Goal: Task Accomplishment & Management: Use online tool/utility

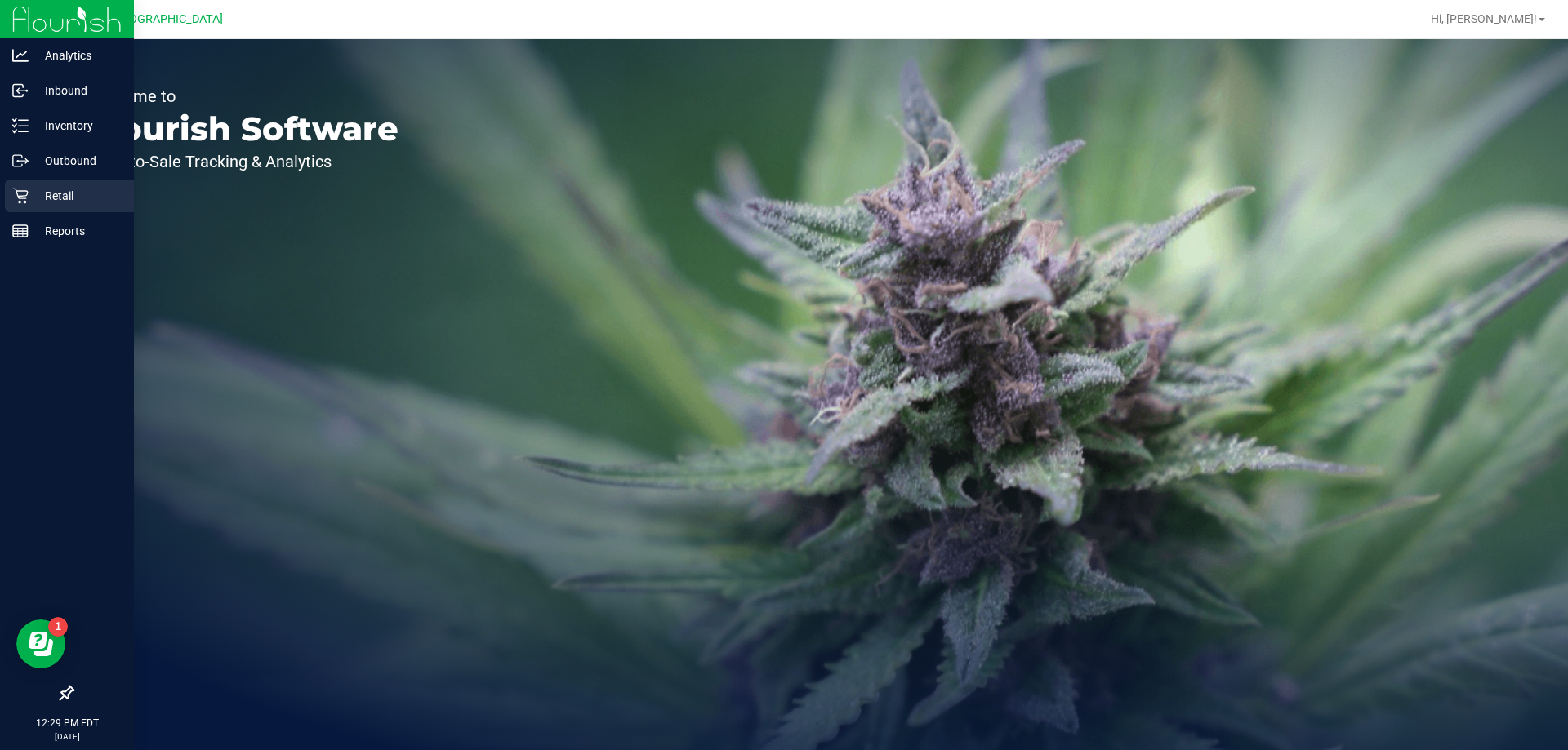
click at [46, 185] on div "Retail" at bounding box center [69, 196] width 129 height 32
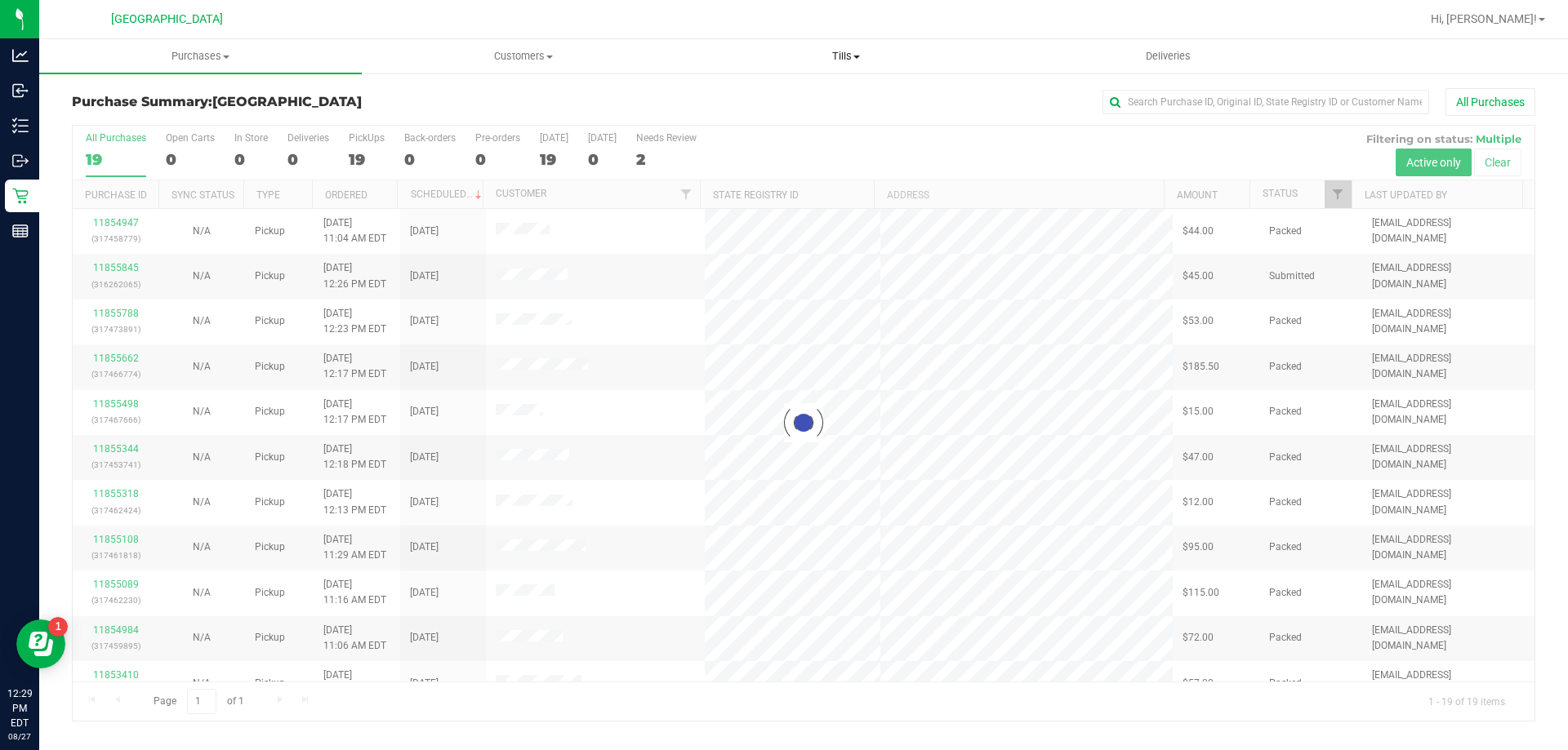
click at [841, 54] on span "Tills" at bounding box center [846, 55] width 321 height 14
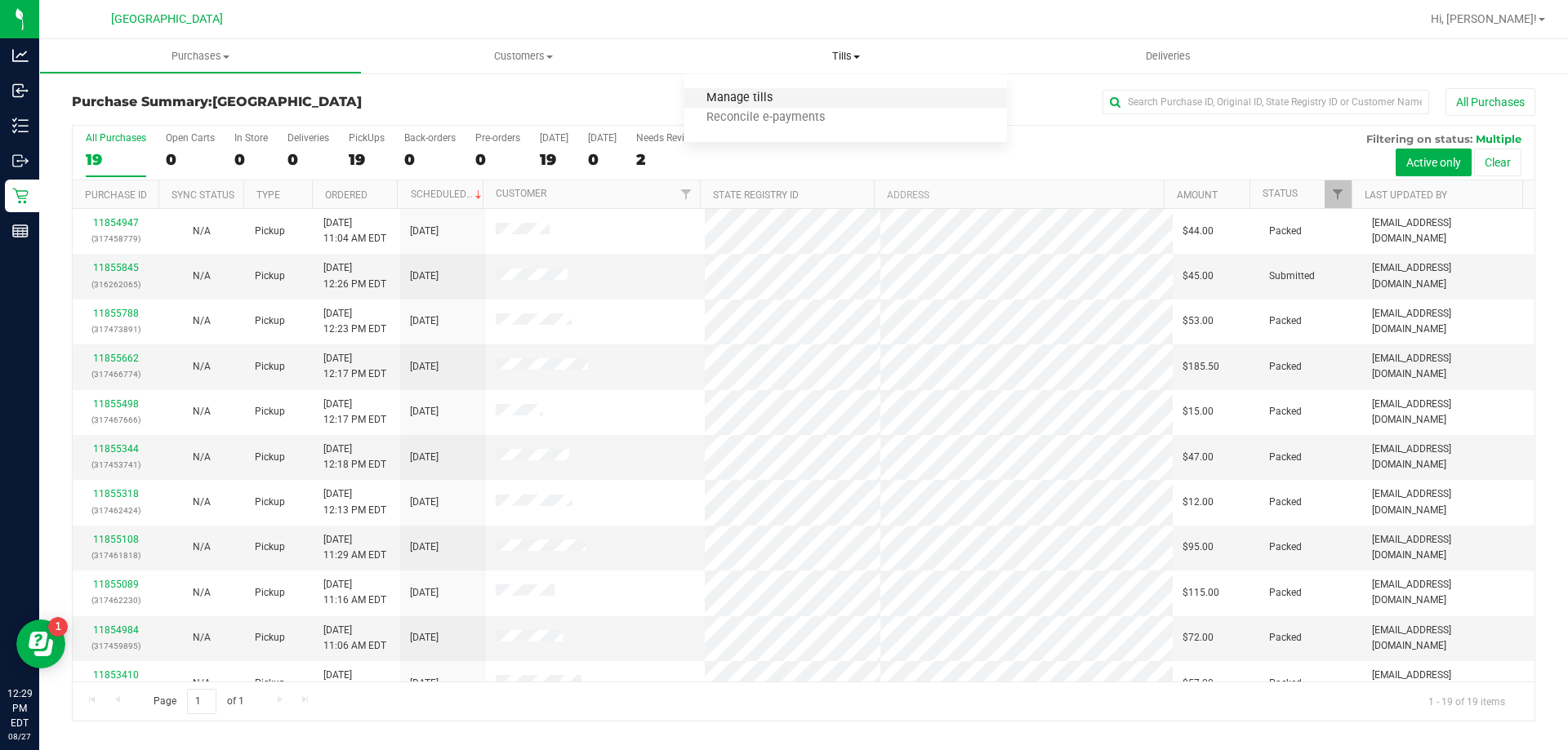
click at [755, 96] on span "Manage tills" at bounding box center [739, 98] width 110 height 14
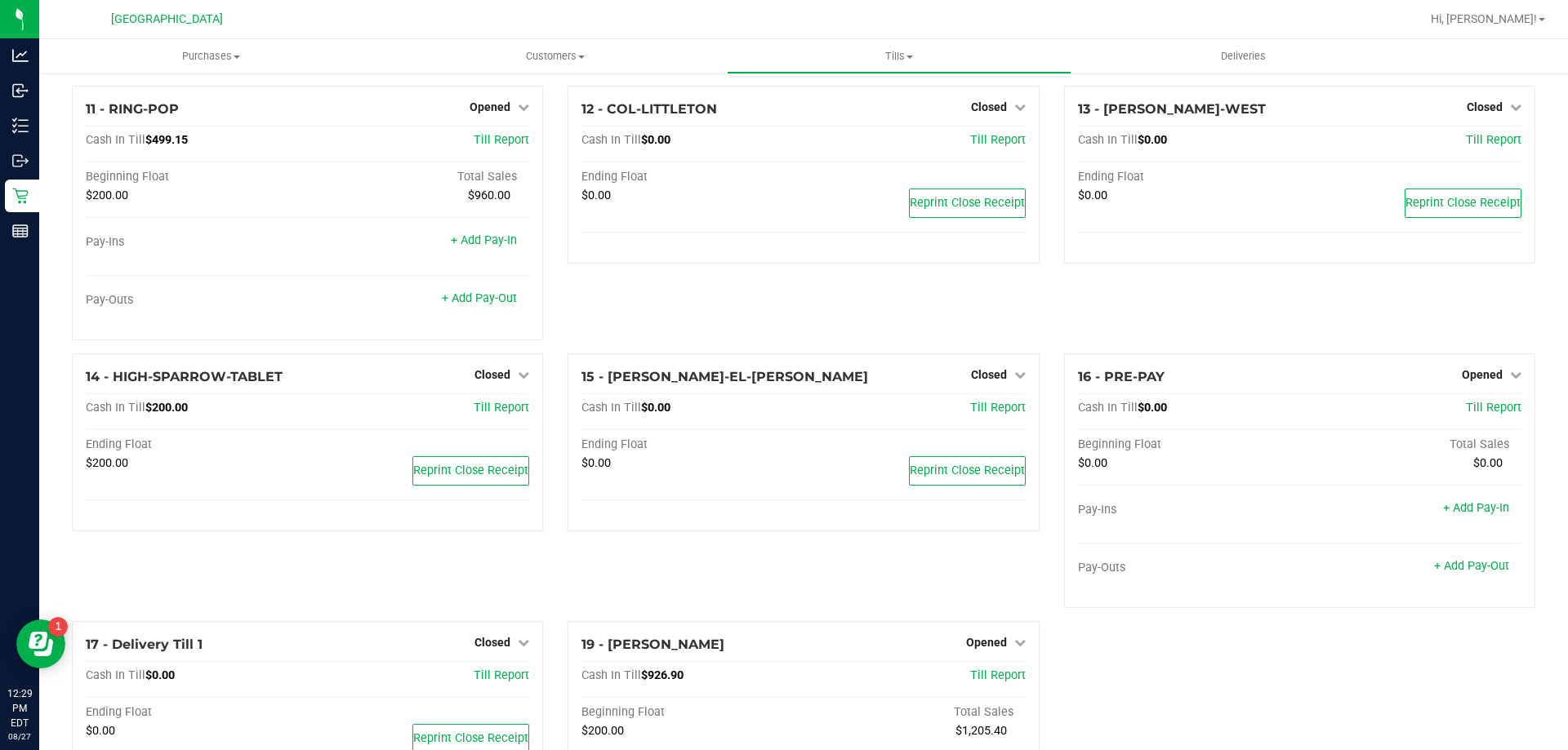
scroll to position [820, 0]
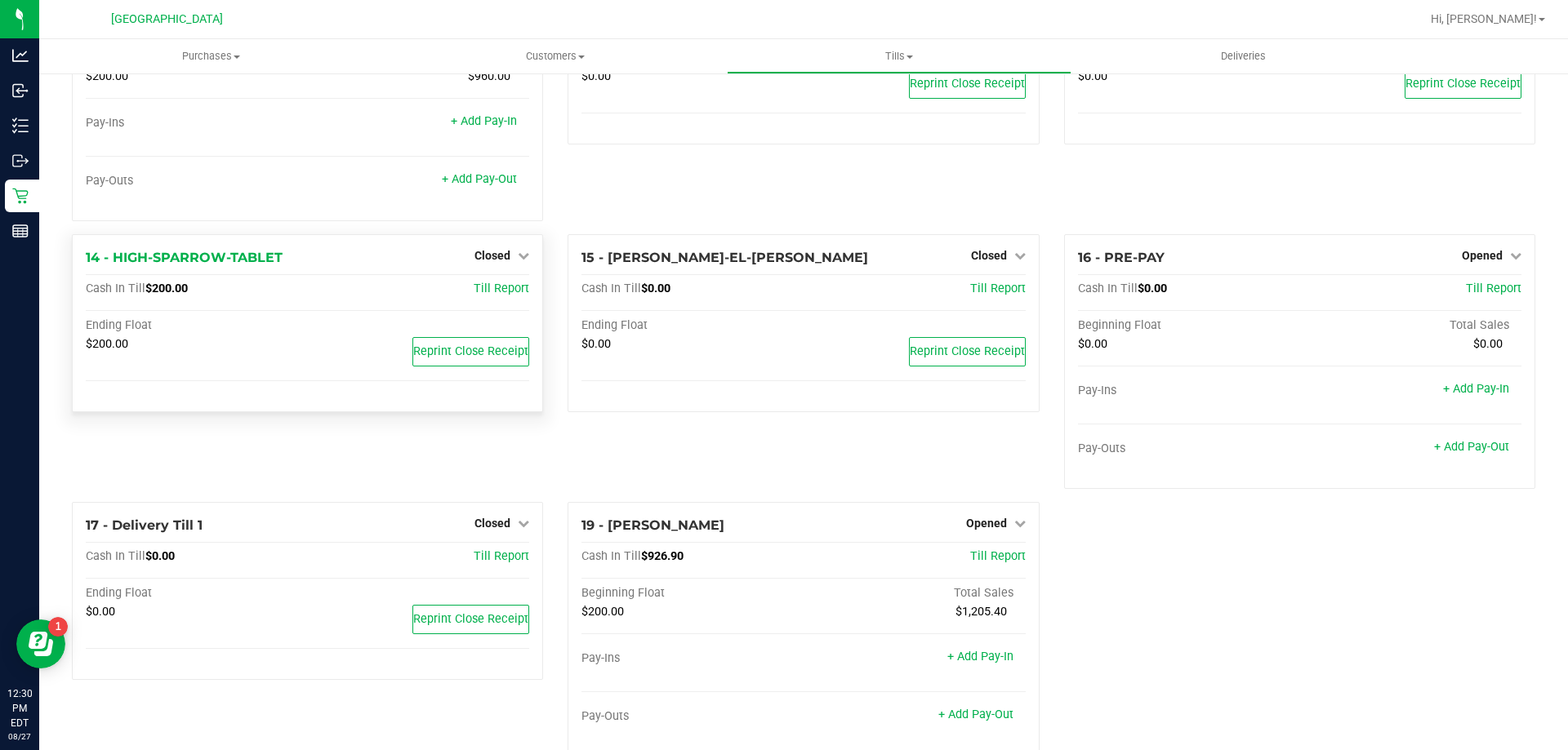
scroll to position [820, 0]
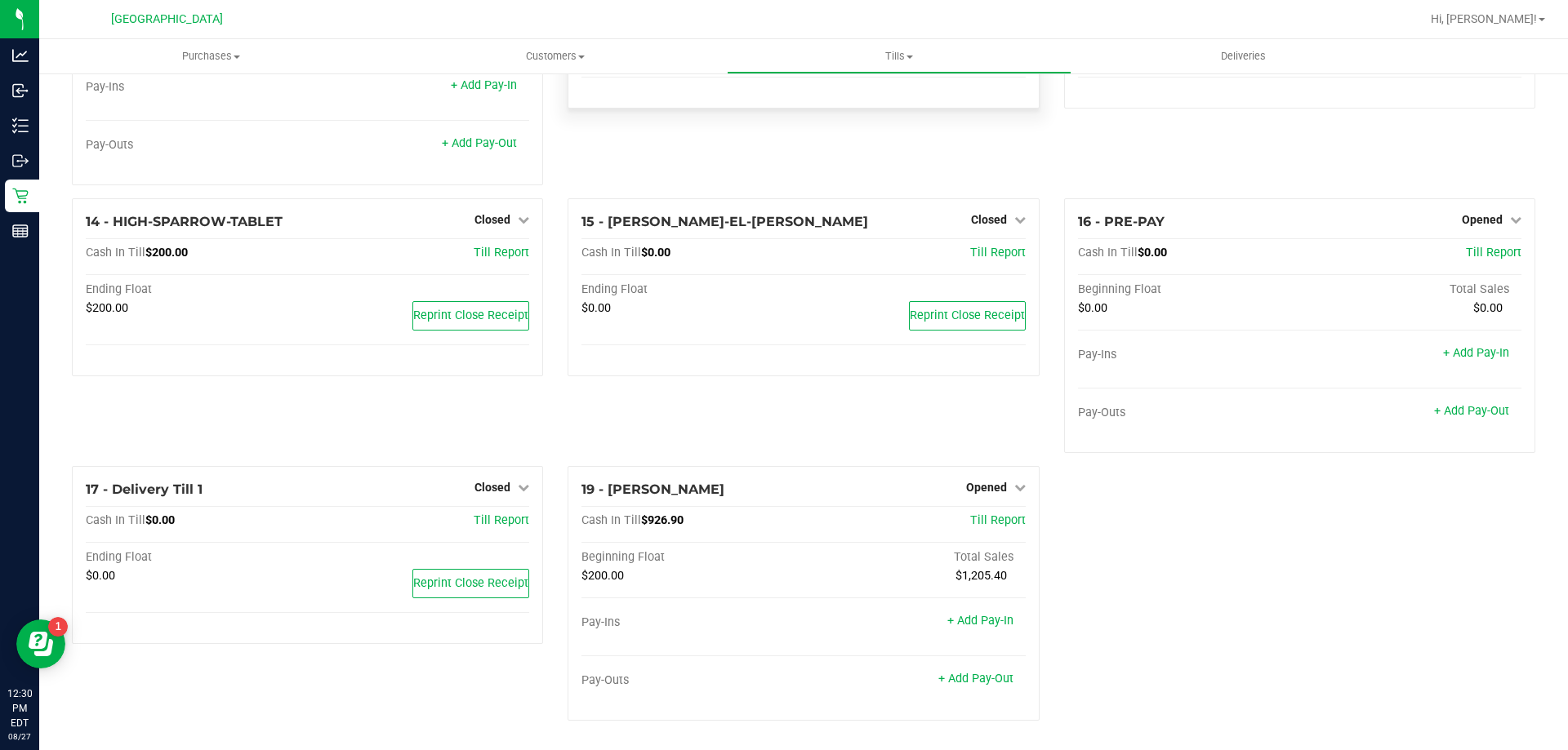
scroll to position [820, 0]
click at [1215, 599] on div "1 - Vault - [GEOGRAPHIC_DATA] WC Count Vault Cash In Vault: $4,462.65 Main: $2,…" at bounding box center [803, 3] width 1488 height 1463
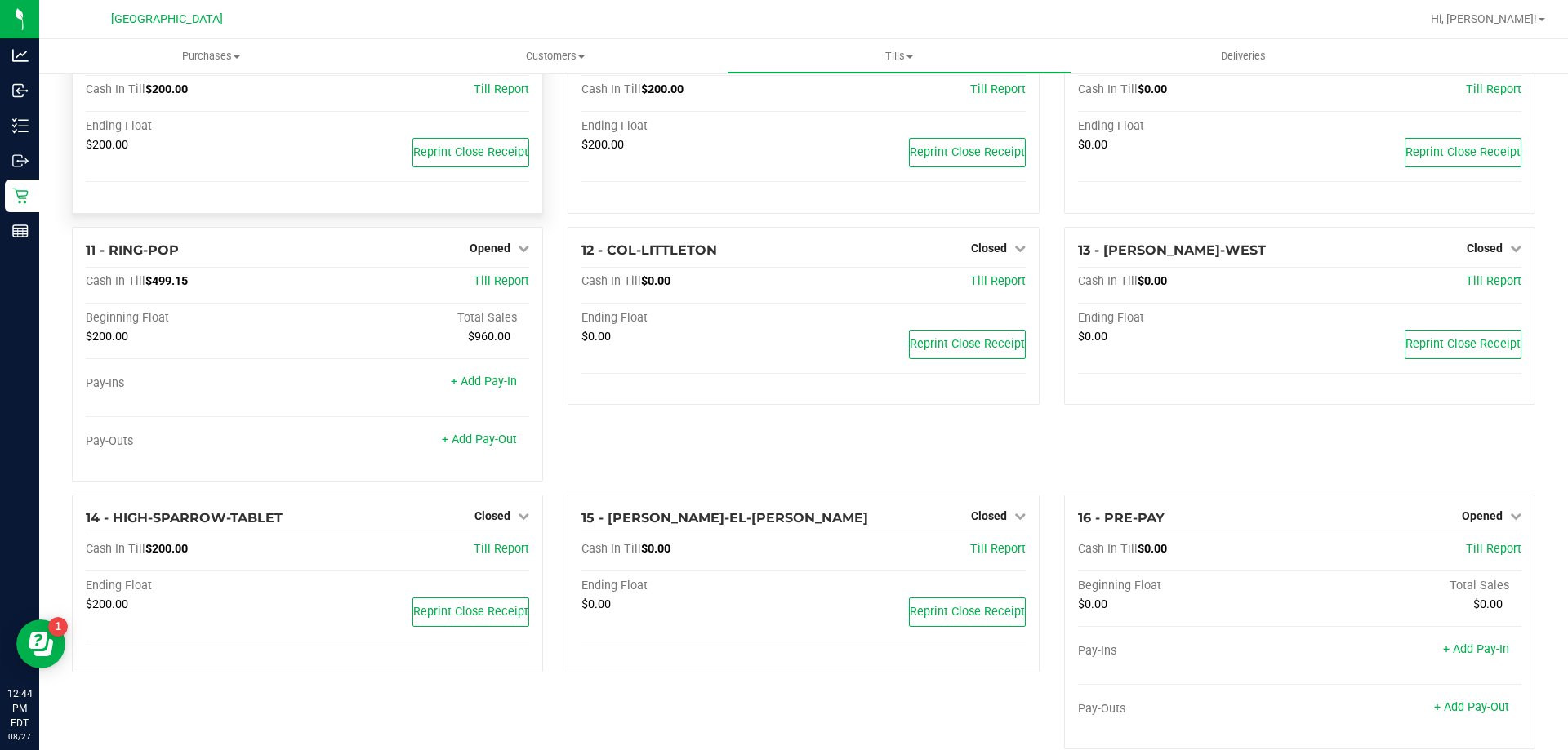
scroll to position [330, 0]
